Goal: Transaction & Acquisition: Purchase product/service

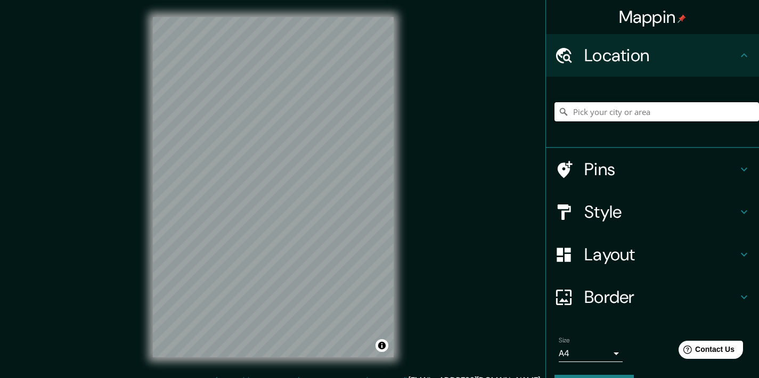
click at [702, 109] on input "Pick your city or area" at bounding box center [657, 111] width 205 height 19
click at [614, 108] on input "[GEOGRAPHIC_DATA], [GEOGRAPHIC_DATA], [GEOGRAPHIC_DATA]" at bounding box center [657, 111] width 205 height 19
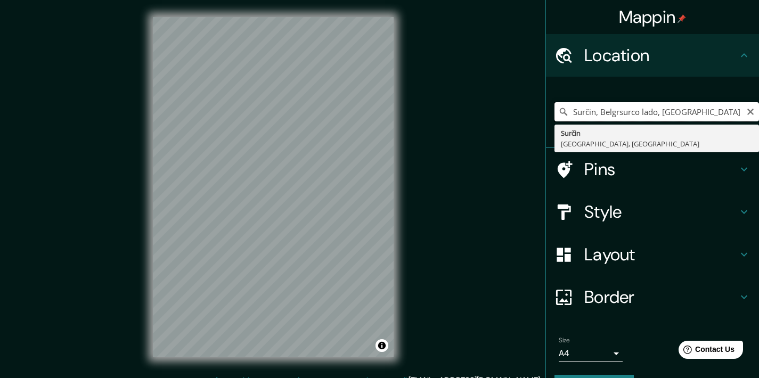
drag, startPoint x: 688, startPoint y: 111, endPoint x: 577, endPoint y: 110, distance: 110.8
click at [577, 110] on input "Surčin, Belgrsurco lado, [GEOGRAPHIC_DATA]" at bounding box center [657, 111] width 205 height 19
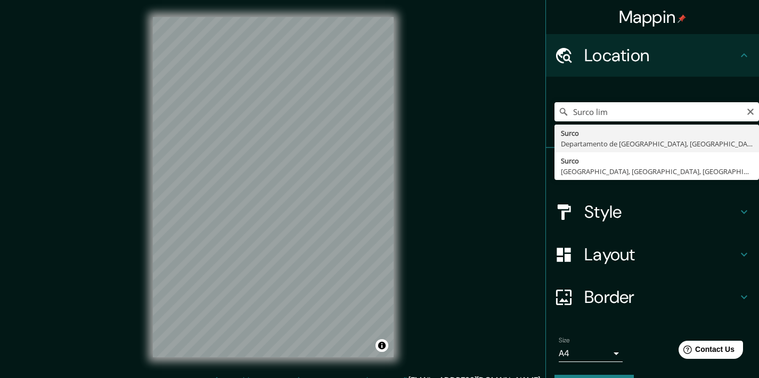
type input "Surco, [GEOGRAPHIC_DATA], [GEOGRAPHIC_DATA]"
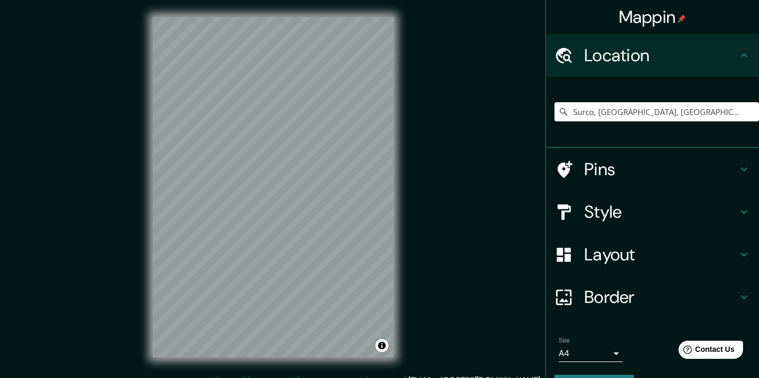
click at [664, 207] on h4 "Style" at bounding box center [660, 211] width 153 height 21
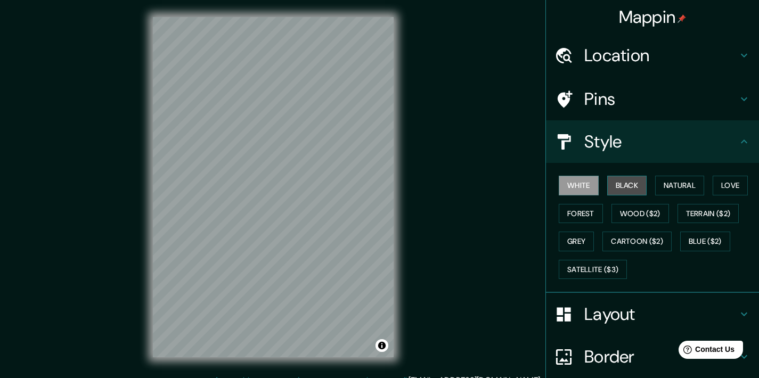
click at [636, 186] on button "Black" at bounding box center [627, 186] width 40 height 20
click at [728, 147] on h4 "Style" at bounding box center [660, 141] width 153 height 21
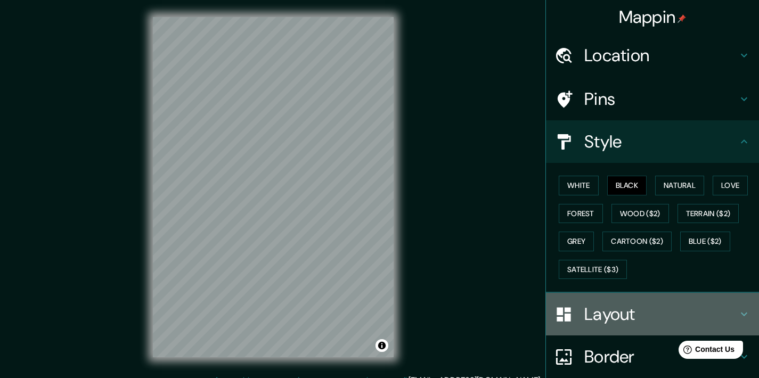
click at [625, 310] on h4 "Layout" at bounding box center [660, 314] width 153 height 21
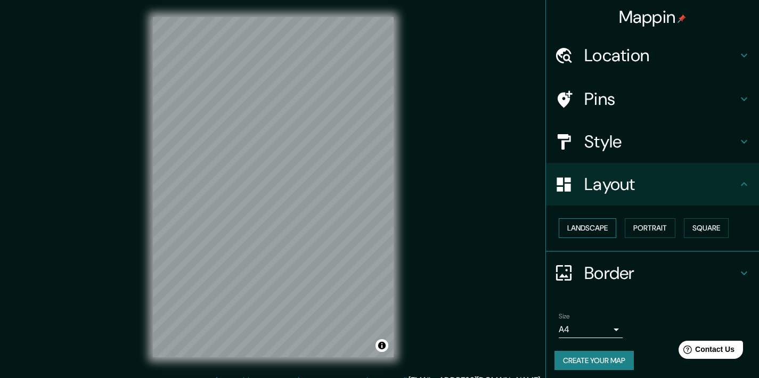
click at [595, 228] on button "Landscape" at bounding box center [588, 228] width 58 height 20
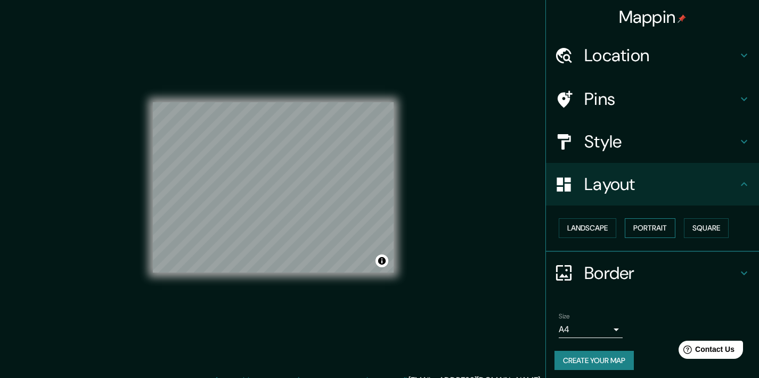
click at [666, 230] on button "Portrait" at bounding box center [650, 228] width 51 height 20
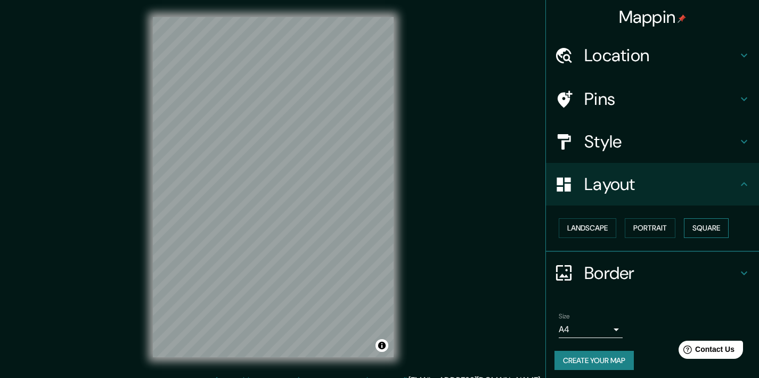
click at [694, 228] on button "Square" at bounding box center [706, 228] width 45 height 20
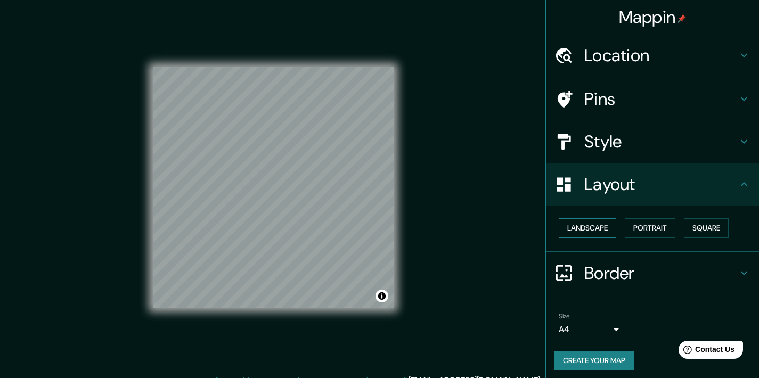
click at [590, 227] on button "Landscape" at bounding box center [588, 228] width 58 height 20
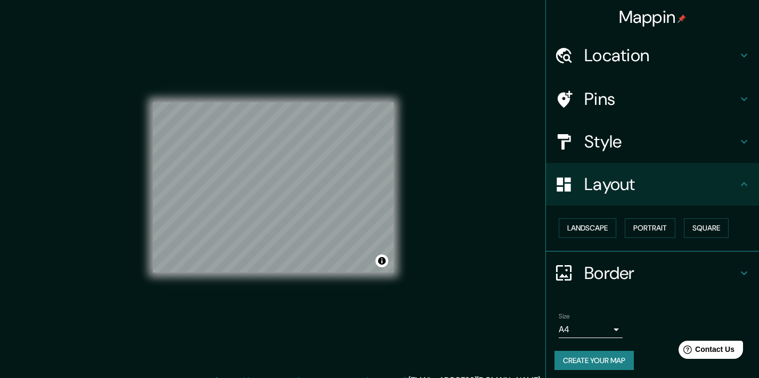
click at [622, 266] on h4 "Border" at bounding box center [660, 273] width 153 height 21
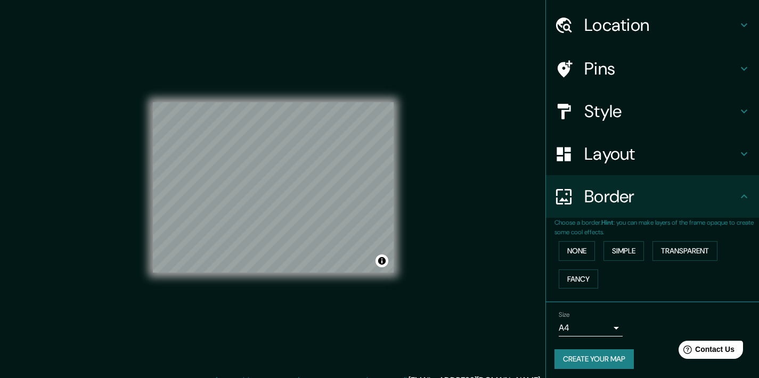
scroll to position [13, 0]
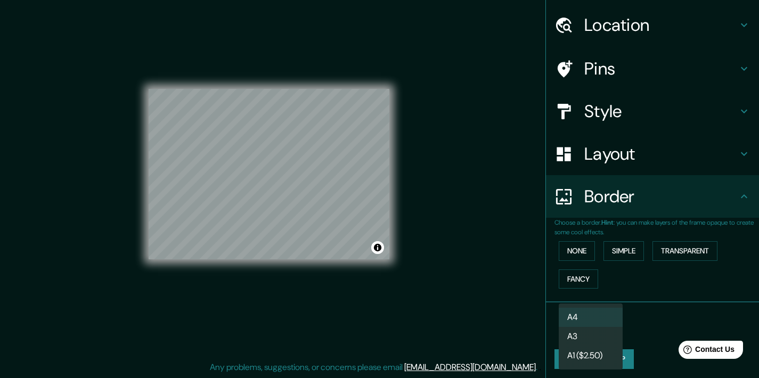
click at [570, 324] on body "Mappin Location [GEOGRAPHIC_DATA], [GEOGRAPHIC_DATA], [GEOGRAPHIC_DATA] Pins St…" at bounding box center [379, 176] width 759 height 378
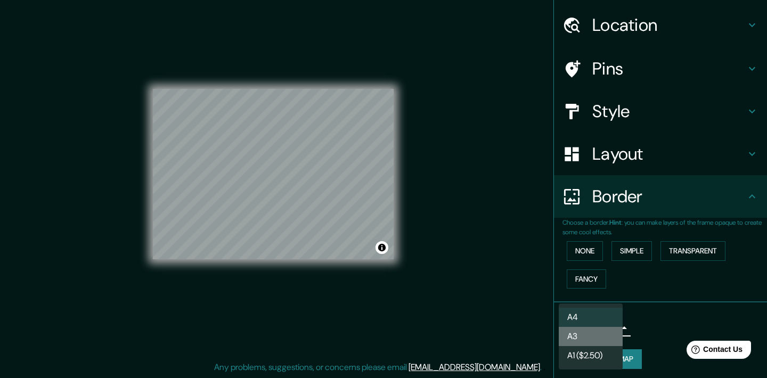
click at [576, 331] on li "A3" at bounding box center [591, 336] width 64 height 19
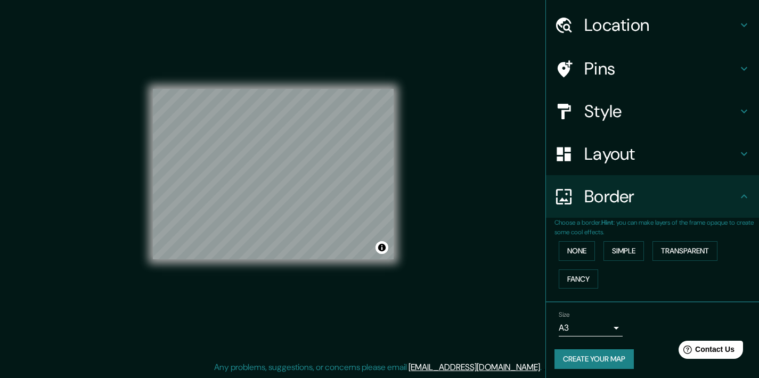
click at [630, 78] on h4 "Pins" at bounding box center [660, 68] width 153 height 21
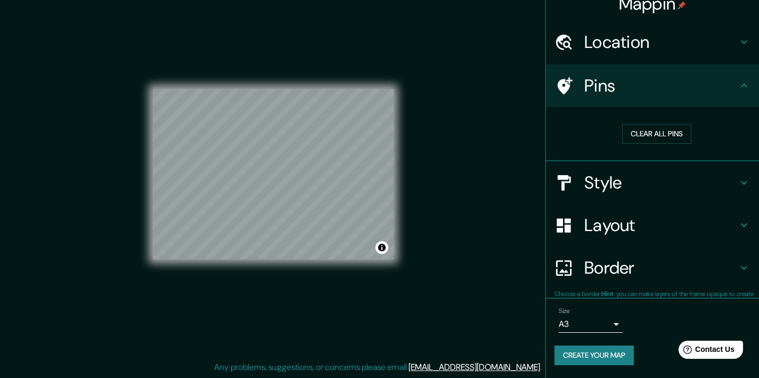
scroll to position [10, 0]
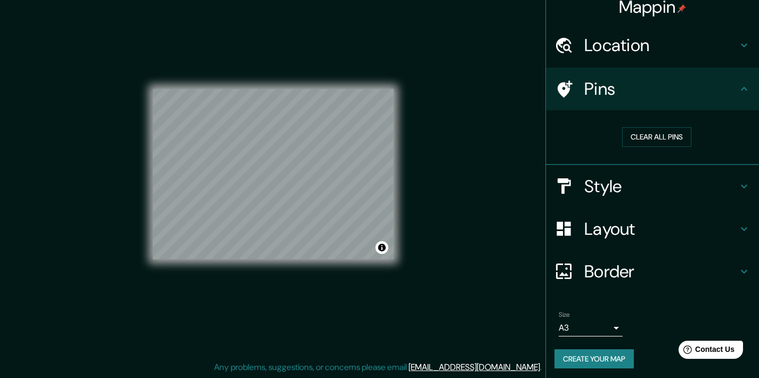
click at [630, 78] on h4 "Pins" at bounding box center [660, 88] width 153 height 21
click at [732, 81] on div "Pins" at bounding box center [652, 89] width 213 height 43
click at [741, 87] on icon at bounding box center [744, 89] width 13 height 13
click at [693, 186] on h4 "Style" at bounding box center [660, 186] width 153 height 21
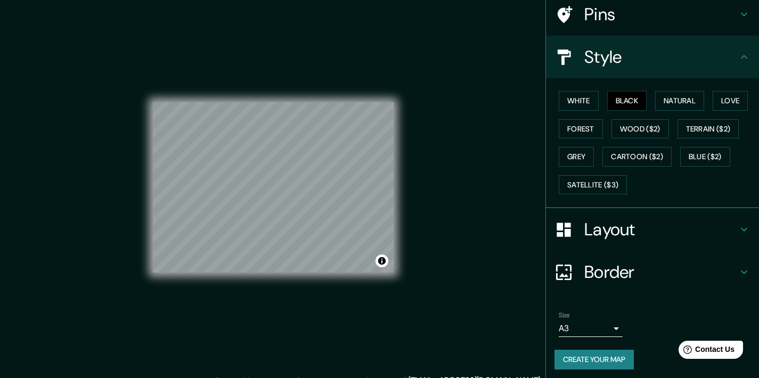
scroll to position [13, 0]
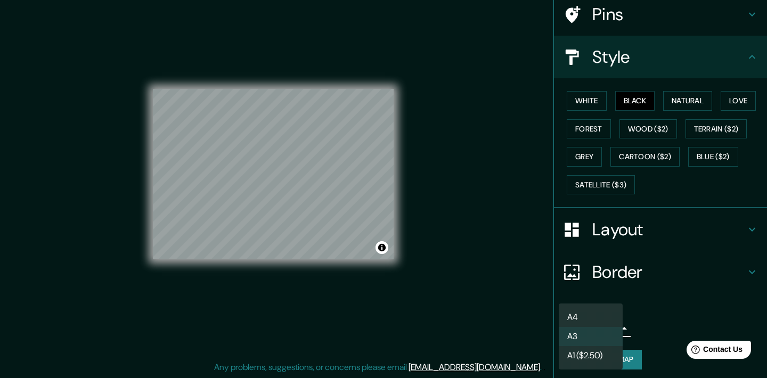
click at [580, 325] on body "Mappin Location [GEOGRAPHIC_DATA], [GEOGRAPHIC_DATA], [GEOGRAPHIC_DATA] Pins St…" at bounding box center [383, 176] width 767 height 378
click at [586, 351] on li "A1 ($2.50)" at bounding box center [591, 355] width 64 height 19
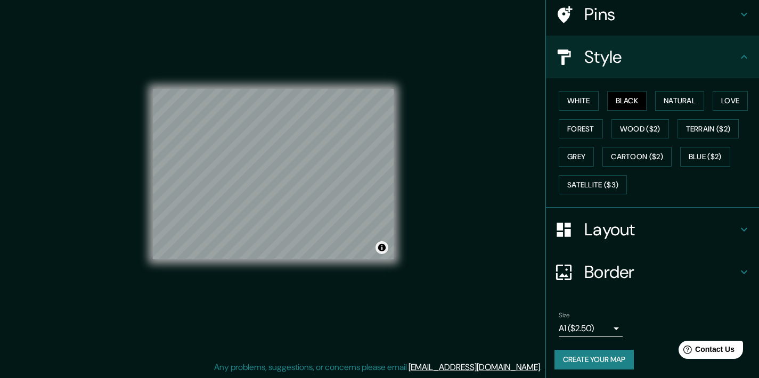
click at [382, 248] on button "Toggle attribution" at bounding box center [382, 247] width 13 height 13
drag, startPoint x: 393, startPoint y: 259, endPoint x: 401, endPoint y: 269, distance: 12.5
click at [401, 269] on div "© Mapbox © OpenStreetMap Improve this map" at bounding box center [273, 174] width 275 height 375
drag, startPoint x: 312, startPoint y: 163, endPoint x: 286, endPoint y: 163, distance: 25.6
click at [286, 163] on div at bounding box center [287, 160] width 9 height 9
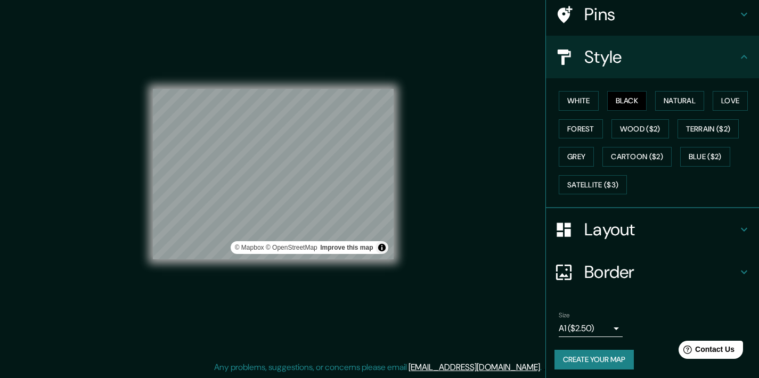
click at [604, 270] on h4 "Border" at bounding box center [660, 272] width 153 height 21
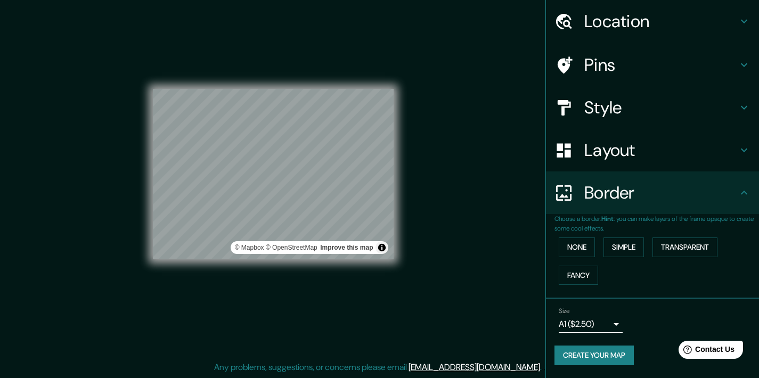
scroll to position [30, 0]
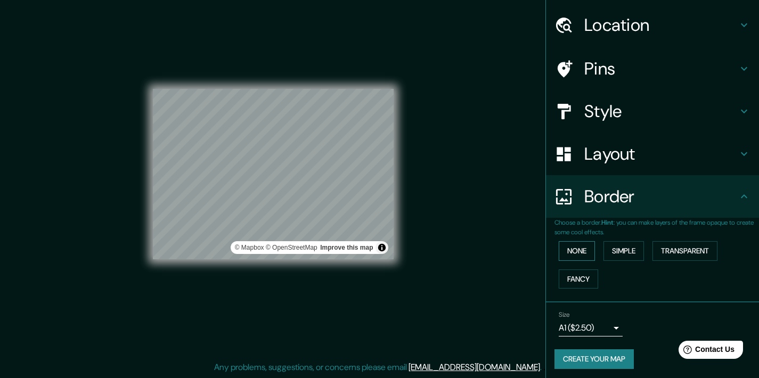
click at [573, 249] on button "None" at bounding box center [577, 251] width 36 height 20
click at [574, 277] on button "Fancy" at bounding box center [578, 280] width 39 height 20
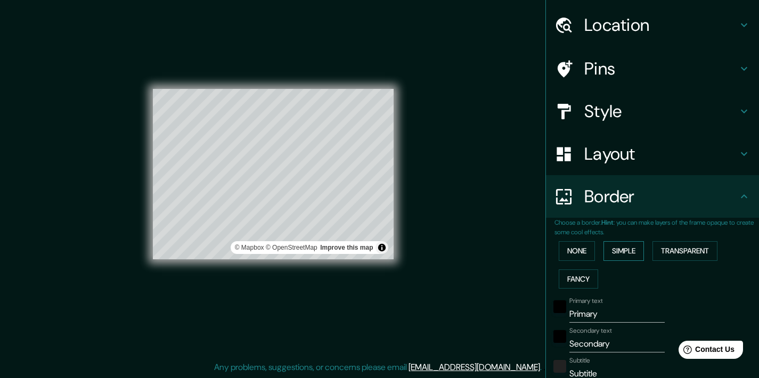
click at [618, 253] on button "Simple" at bounding box center [624, 251] width 40 height 20
click at [677, 253] on button "Transparent" at bounding box center [685, 251] width 65 height 20
click at [570, 246] on button "None" at bounding box center [577, 251] width 36 height 20
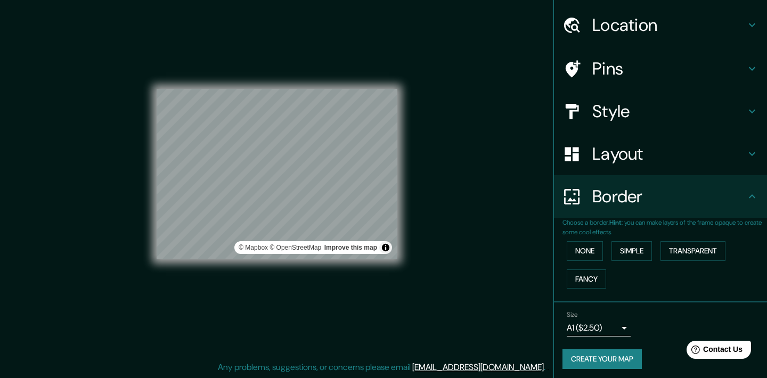
click at [589, 324] on body "Mappin Location [GEOGRAPHIC_DATA], [GEOGRAPHIC_DATA], [GEOGRAPHIC_DATA] Pins St…" at bounding box center [383, 176] width 767 height 378
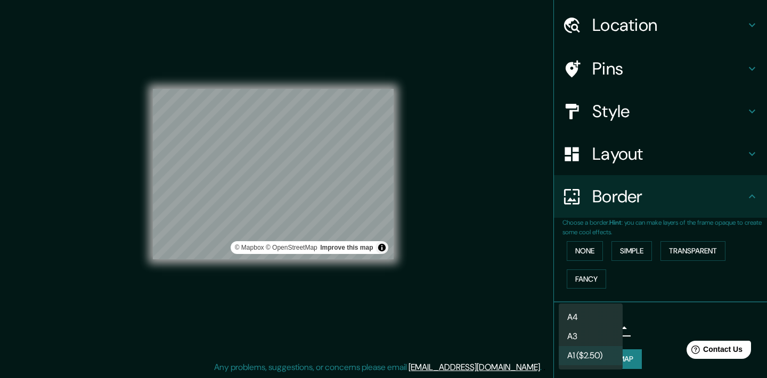
click at [588, 330] on li "A3" at bounding box center [591, 336] width 64 height 19
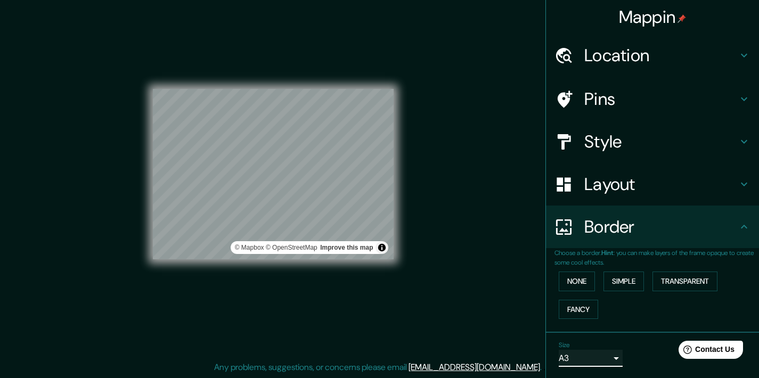
scroll to position [0, 0]
click at [619, 142] on h4 "Style" at bounding box center [660, 141] width 153 height 21
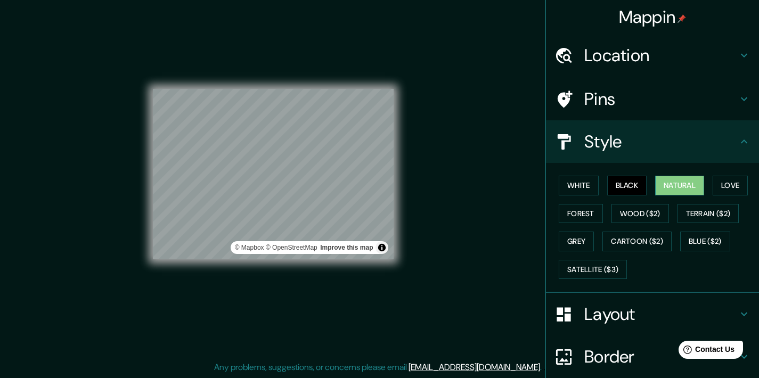
click at [673, 188] on button "Natural" at bounding box center [679, 186] width 49 height 20
click at [725, 185] on button "Love" at bounding box center [730, 186] width 35 height 20
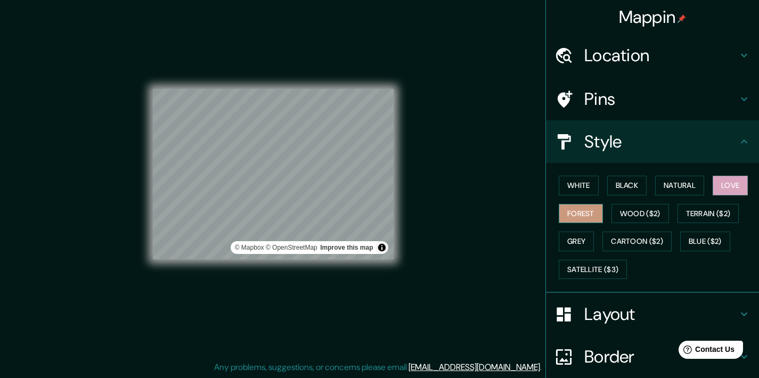
click at [574, 212] on button "Forest" at bounding box center [581, 214] width 44 height 20
click at [565, 238] on button "Grey" at bounding box center [576, 242] width 35 height 20
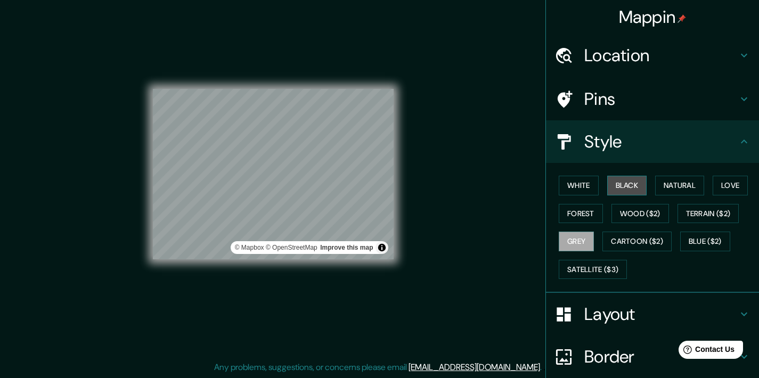
click at [622, 186] on button "Black" at bounding box center [627, 186] width 40 height 20
click at [576, 106] on div at bounding box center [570, 99] width 30 height 19
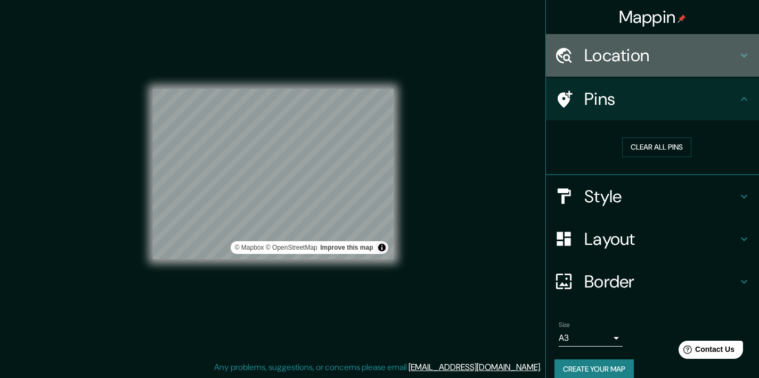
click at [593, 75] on div "Location" at bounding box center [652, 55] width 213 height 43
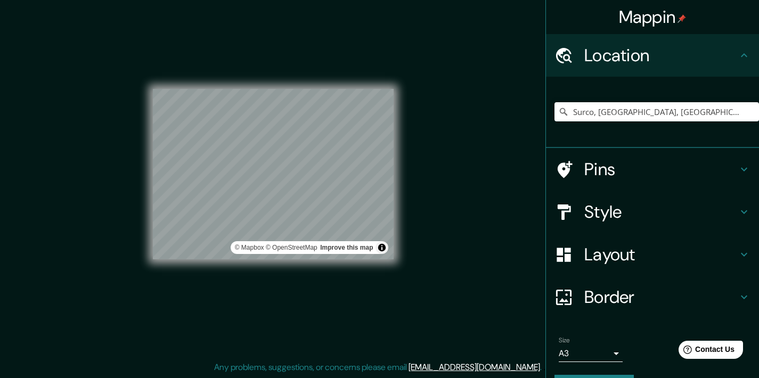
click at [589, 176] on h4 "Pins" at bounding box center [660, 169] width 153 height 21
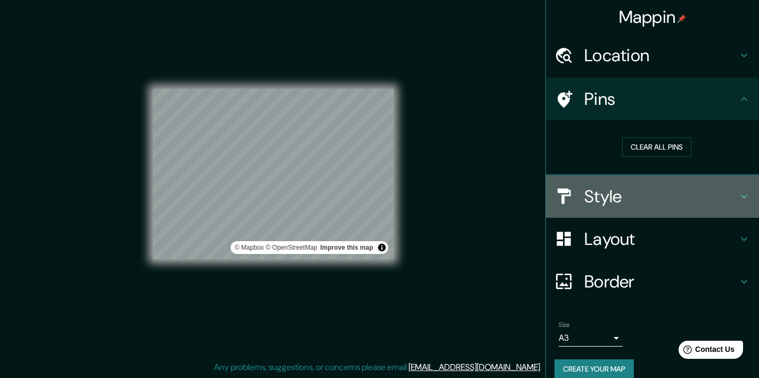
click at [591, 187] on h4 "Style" at bounding box center [660, 196] width 153 height 21
